Goal: Information Seeking & Learning: Compare options

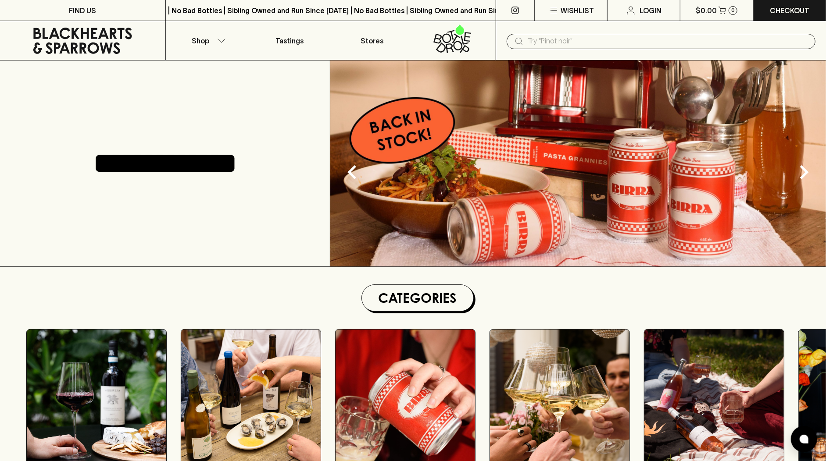
click at [216, 44] on button "Shop" at bounding box center [207, 40] width 82 height 39
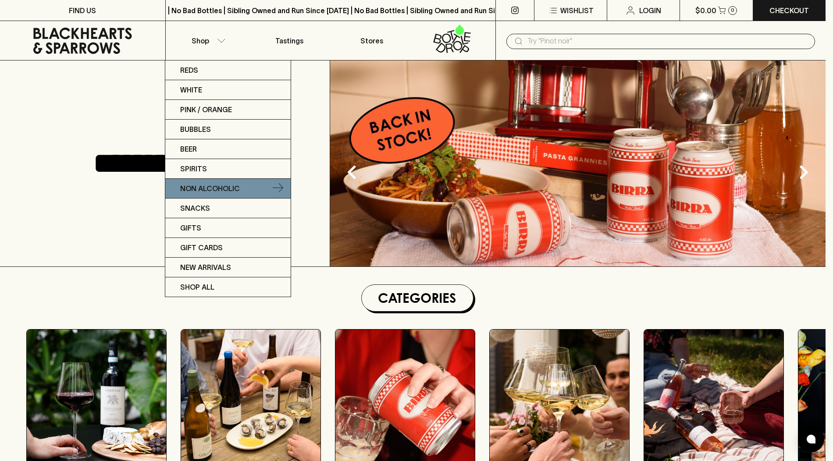
click at [236, 181] on link "Non Alcoholic" at bounding box center [227, 189] width 125 height 20
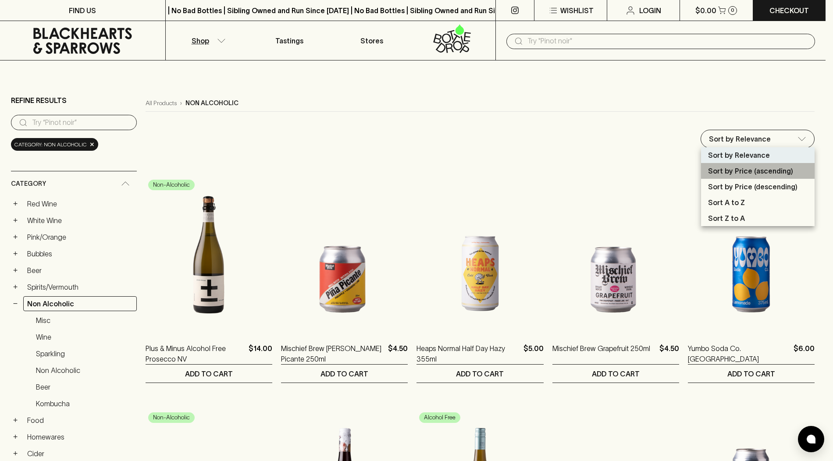
click at [798, 173] on li "Sort by Price (ascending)" at bounding box center [758, 171] width 114 height 16
type input "price:asc"
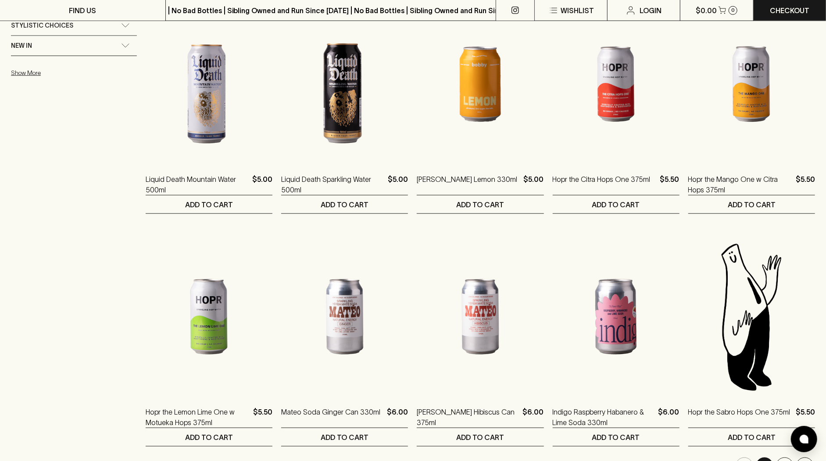
scroll to position [741, 0]
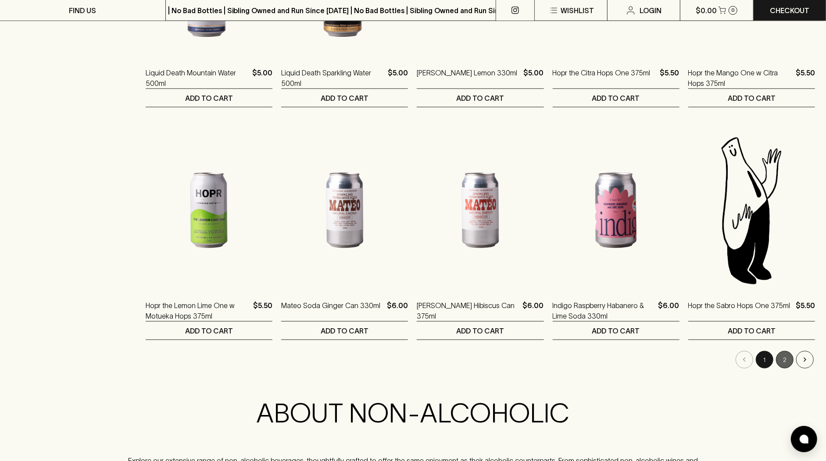
click at [789, 359] on button "2" at bounding box center [785, 360] width 18 height 18
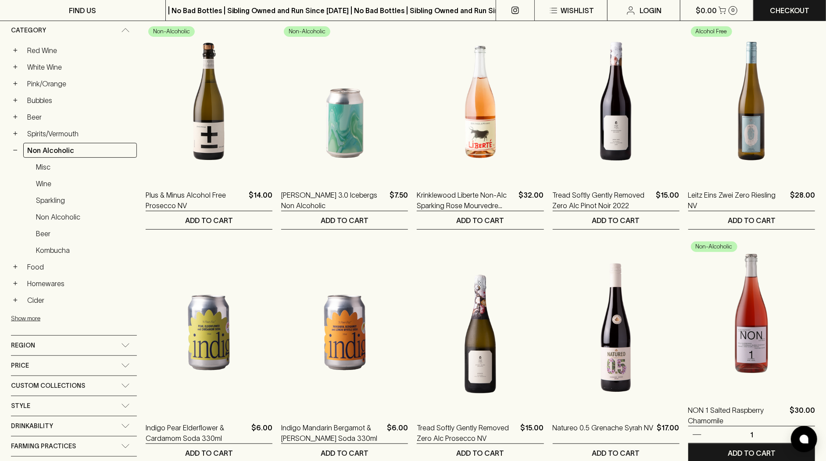
scroll to position [160, 0]
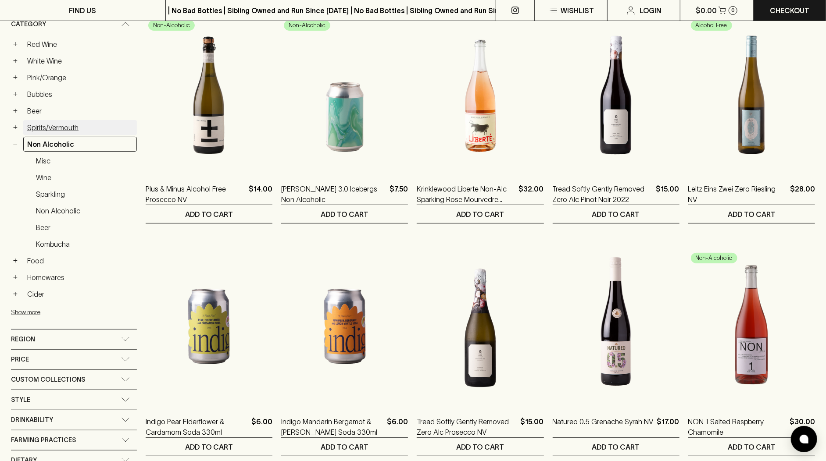
click at [56, 121] on link "Spirits/Vermouth" at bounding box center [80, 127] width 114 height 15
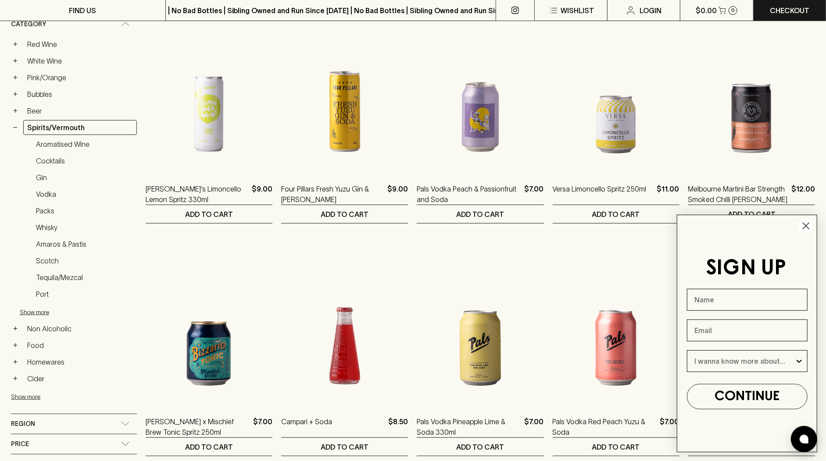
click at [809, 225] on circle "Close dialog" at bounding box center [805, 226] width 14 height 14
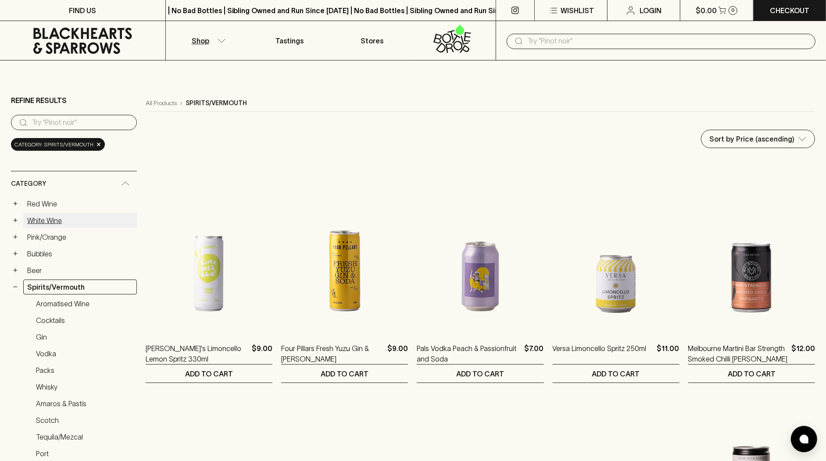
click at [55, 217] on link "White Wine" at bounding box center [80, 220] width 114 height 15
